Goal: Information Seeking & Learning: Check status

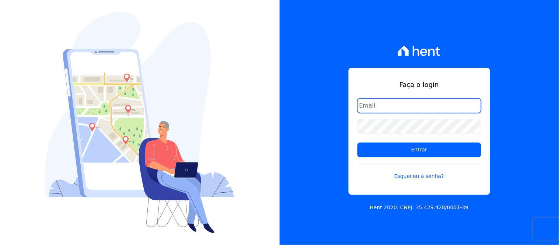
drag, startPoint x: 392, startPoint y: 108, endPoint x: 398, endPoint y: 109, distance: 6.0
click at [392, 108] on input "email" at bounding box center [419, 105] width 124 height 15
type input "administrativo@mondeoconstrutora.com.br"
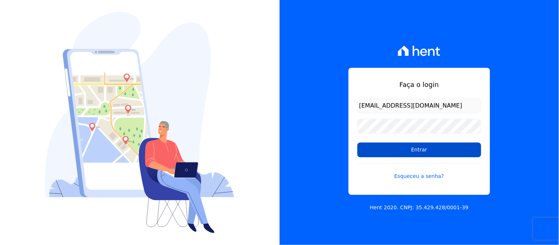
click at [419, 153] on input "Entrar" at bounding box center [419, 149] width 124 height 15
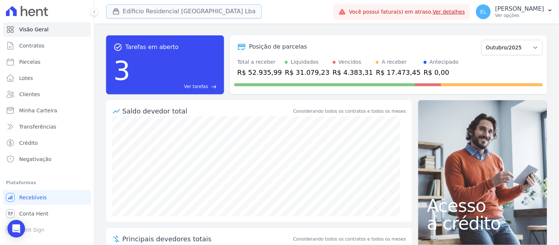
click at [120, 9] on div "button" at bounding box center [117, 11] width 10 height 7
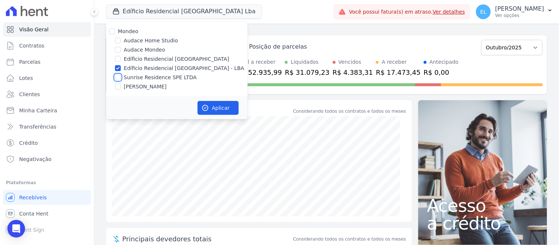
click at [117, 79] on input "Sunrise Residence SPE LTDA" at bounding box center [118, 77] width 6 height 6
checkbox input "true"
click at [117, 68] on input "Edíficio Residencial [GEOGRAPHIC_DATA] - LBA" at bounding box center [118, 68] width 6 height 6
checkbox input "false"
click at [224, 112] on button "Aplicar" at bounding box center [217, 108] width 41 height 14
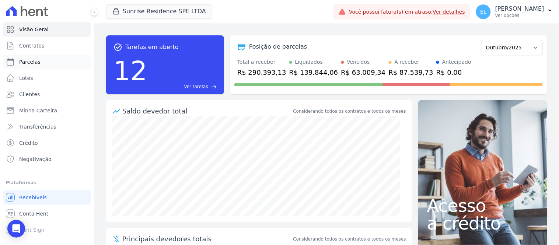
click at [35, 61] on span "Parcelas" at bounding box center [29, 61] width 21 height 7
select select
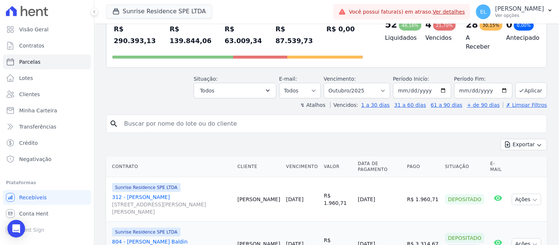
scroll to position [41, 0]
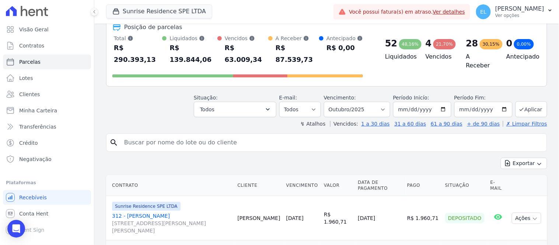
click at [233, 135] on input "search" at bounding box center [332, 142] width 424 height 15
type input "ALAN"
select select
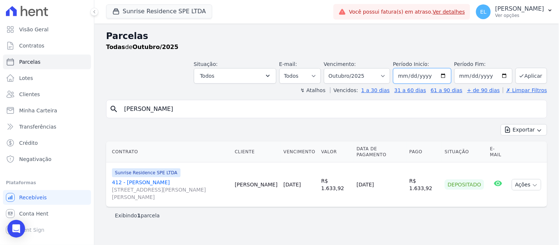
click at [408, 77] on input "[DATE]" at bounding box center [422, 75] width 58 height 15
type input "[DATE]"
click at [533, 78] on button "Aplicar" at bounding box center [531, 76] width 32 height 16
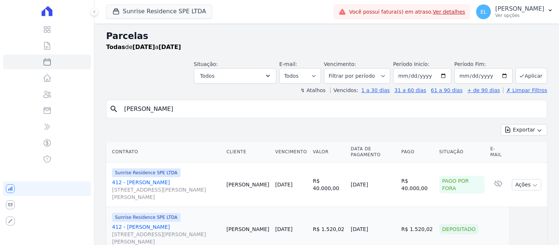
select select
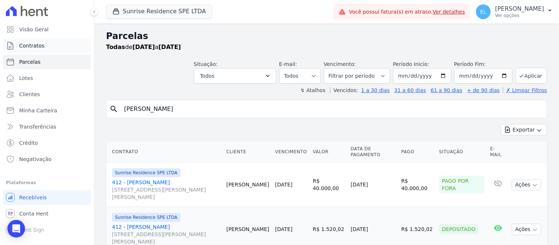
drag, startPoint x: 30, startPoint y: 45, endPoint x: 36, endPoint y: 46, distance: 6.3
click at [30, 45] on span "Contratos" at bounding box center [31, 45] width 25 height 7
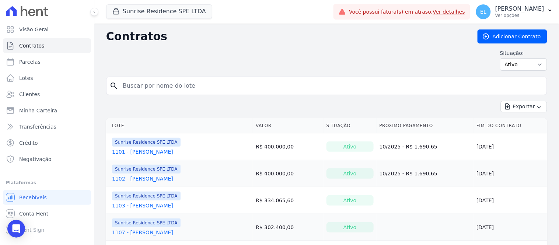
click at [134, 83] on input "search" at bounding box center [330, 85] width 425 height 15
type input "403"
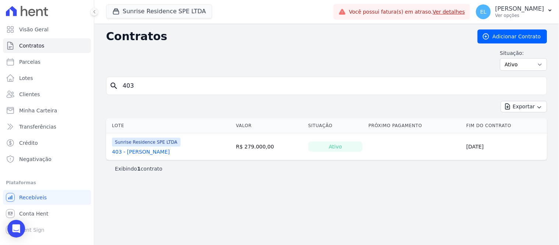
click at [157, 153] on link "403 - Camila Senhorini Medeiros" at bounding box center [141, 151] width 58 height 7
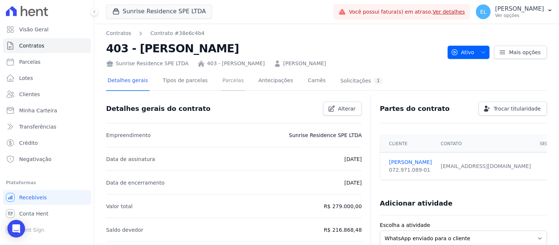
click at [221, 79] on link "Parcelas" at bounding box center [233, 81] width 24 height 20
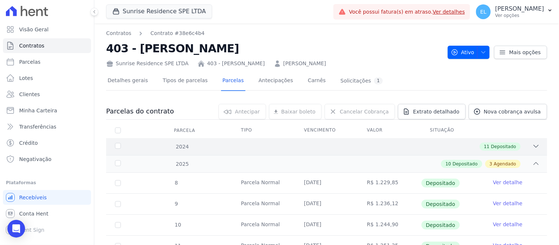
click at [526, 145] on div "11 Depositado" at bounding box center [347, 146] width 383 height 8
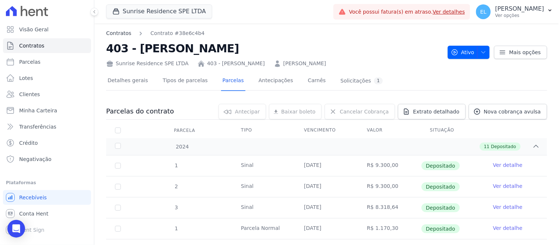
click at [124, 34] on link "Contratos" at bounding box center [118, 33] width 25 height 8
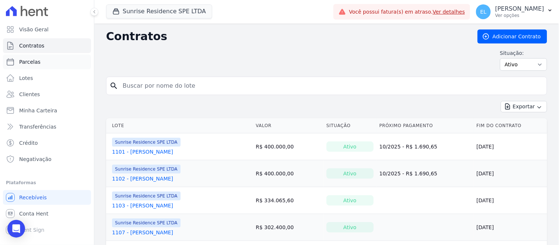
click at [29, 62] on span "Parcelas" at bounding box center [29, 61] width 21 height 7
select select
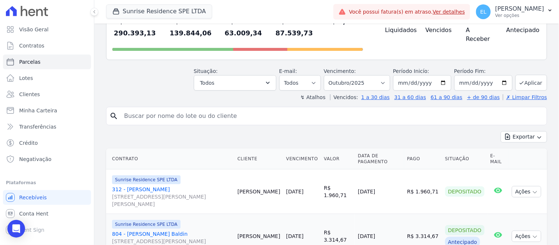
scroll to position [82, 0]
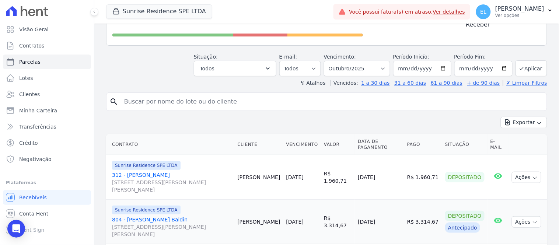
click at [180, 94] on input "search" at bounding box center [332, 101] width 424 height 15
type input "alan"
click at [180, 94] on input "alan" at bounding box center [332, 101] width 424 height 15
select select
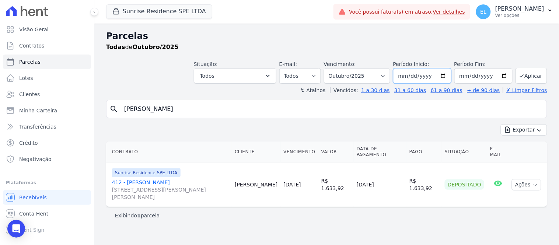
click at [409, 79] on input "2025-10-01" at bounding box center [422, 75] width 58 height 15
type input "2025-10-01"
type input "[DATE]"
click at [546, 70] on button "Aplicar" at bounding box center [531, 76] width 32 height 16
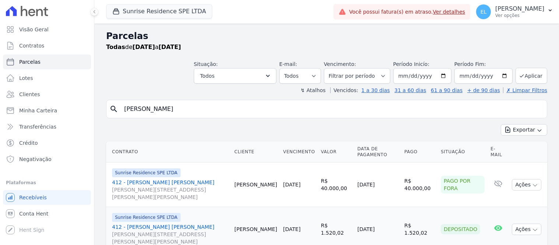
select select
drag, startPoint x: 150, startPoint y: 109, endPoint x: 64, endPoint y: 117, distance: 85.8
click at [64, 117] on div "Visão Geral Contratos [GEOGRAPHIC_DATA] Lotes Clientes Minha Carteira Transferê…" at bounding box center [279, 122] width 559 height 245
type input "[PERSON_NAME]"
select select
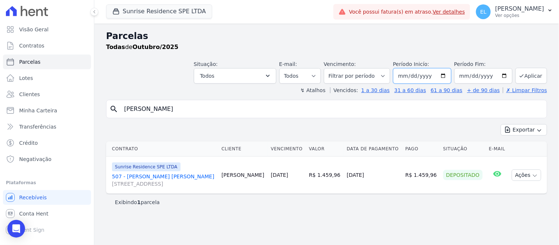
click at [406, 78] on input "[DATE]" at bounding box center [422, 75] width 58 height 15
type input "[DATE]"
click at [522, 74] on icon "submit" at bounding box center [521, 76] width 6 height 6
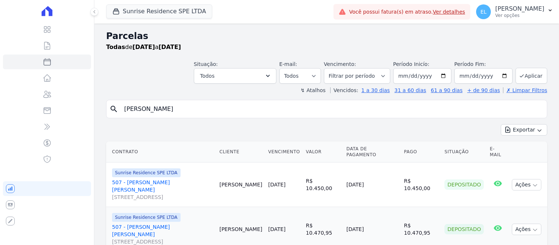
select select
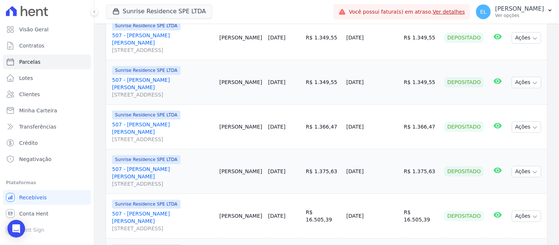
scroll to position [409, 0]
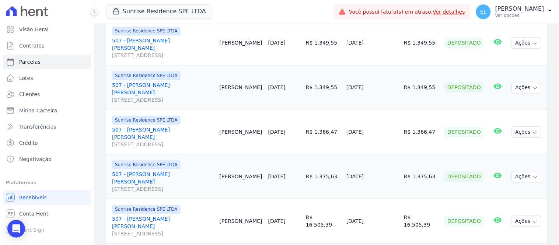
click at [145, 126] on link "507 - [PERSON_NAME][GEOGRAPHIC_DATA][PERSON_NAME][STREET_ADDRESS][GEOGRAPHIC_DA…" at bounding box center [162, 137] width 101 height 22
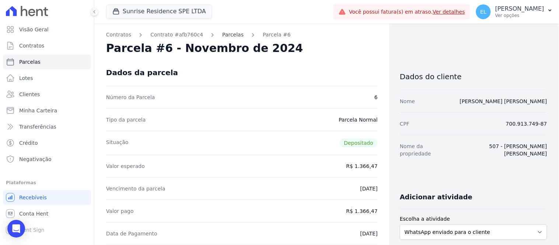
click at [229, 33] on link "Parcelas" at bounding box center [232, 35] width 21 height 8
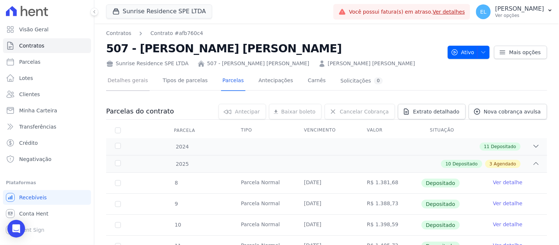
click at [127, 82] on link "Detalhes gerais" at bounding box center [127, 81] width 43 height 20
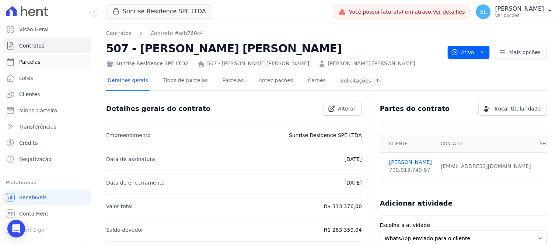
click at [33, 61] on span "Parcelas" at bounding box center [29, 61] width 21 height 7
select select
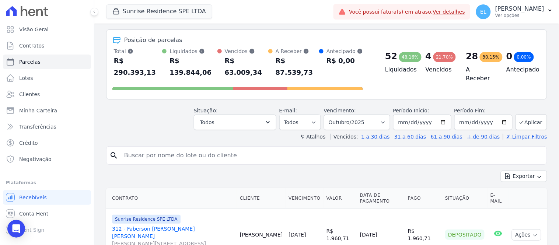
scroll to position [41, 0]
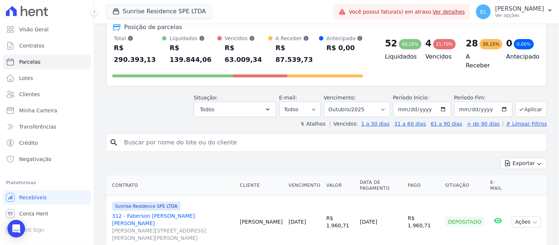
click at [163, 135] on input "search" at bounding box center [332, 142] width 424 height 15
type input "PAULO"
click at [163, 135] on input "PAULO" at bounding box center [332, 142] width 424 height 15
type input "PAULO TEIXEIRA"
select select
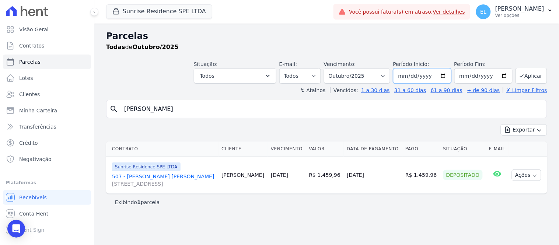
click at [406, 77] on input "2025-10-01" at bounding box center [422, 75] width 58 height 15
type input "2025-10-01"
type input "[DATE]"
click at [527, 75] on button "Aplicar" at bounding box center [531, 76] width 32 height 16
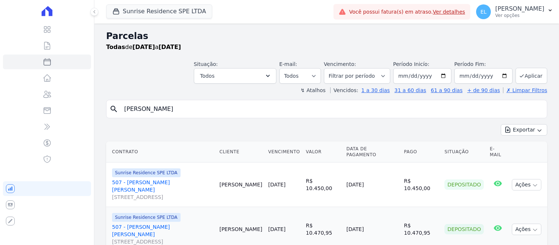
select select
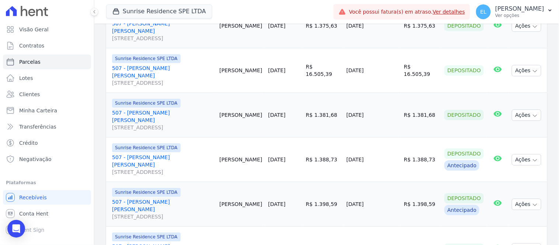
scroll to position [573, 0]
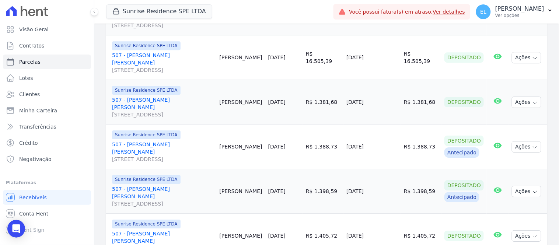
click at [397, 124] on td "[DATE]" at bounding box center [371, 146] width 57 height 45
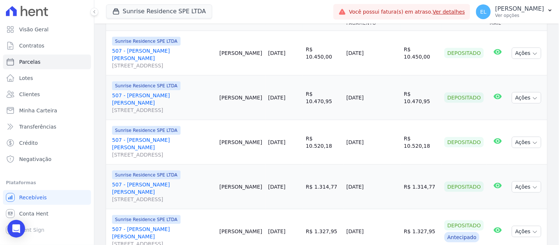
scroll to position [0, 0]
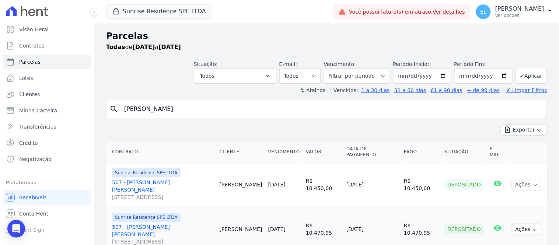
drag, startPoint x: 175, startPoint y: 112, endPoint x: 95, endPoint y: 113, distance: 80.3
type input "NADIR"
select select
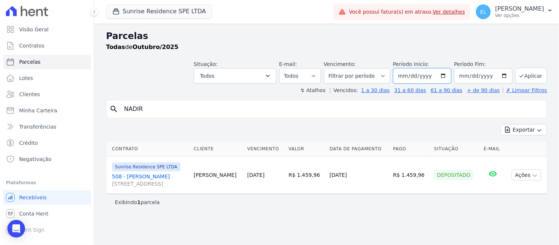
click at [407, 76] on input "2025-10-01" at bounding box center [422, 75] width 58 height 15
type input "2025-10-01"
type input "[DATE]"
click at [528, 74] on button "Aplicar" at bounding box center [531, 76] width 32 height 16
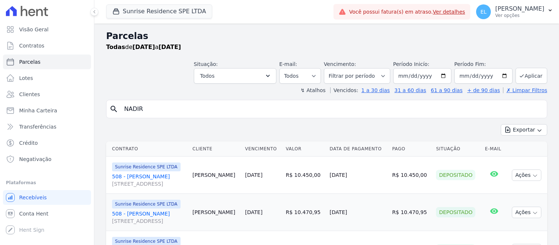
select select
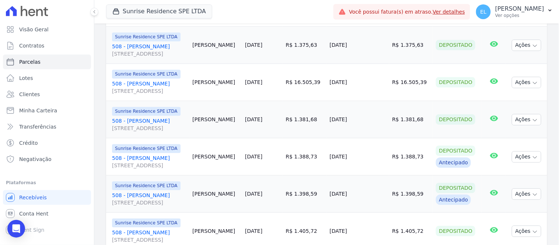
scroll to position [467, 0]
